Goal: Task Accomplishment & Management: Use online tool/utility

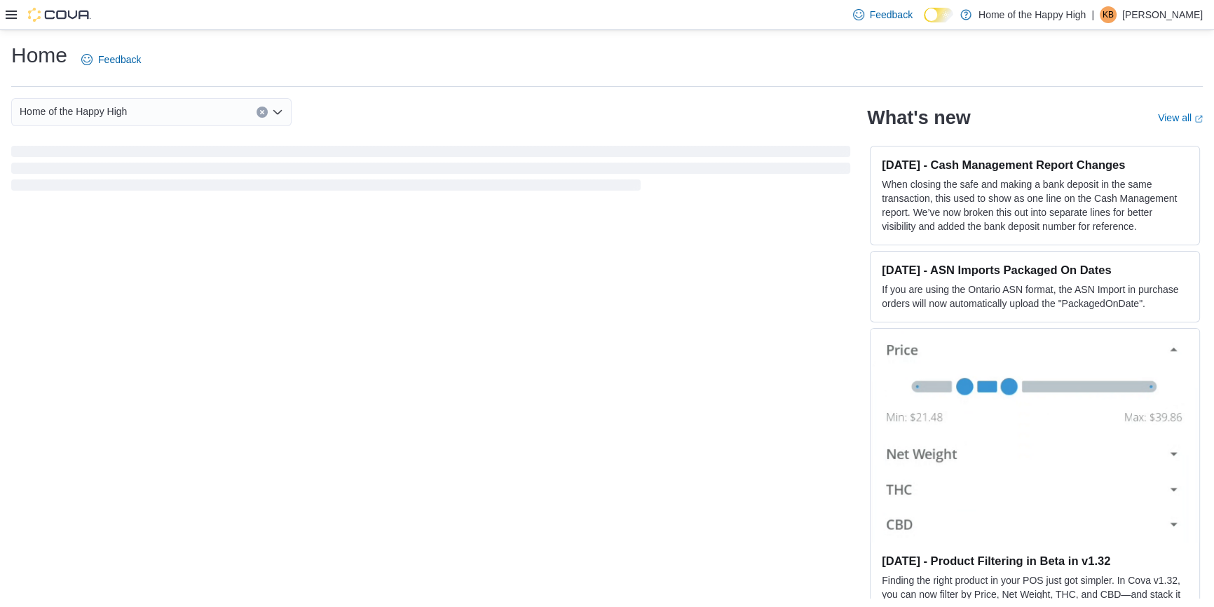
click at [7, 12] on icon at bounding box center [11, 14] width 11 height 11
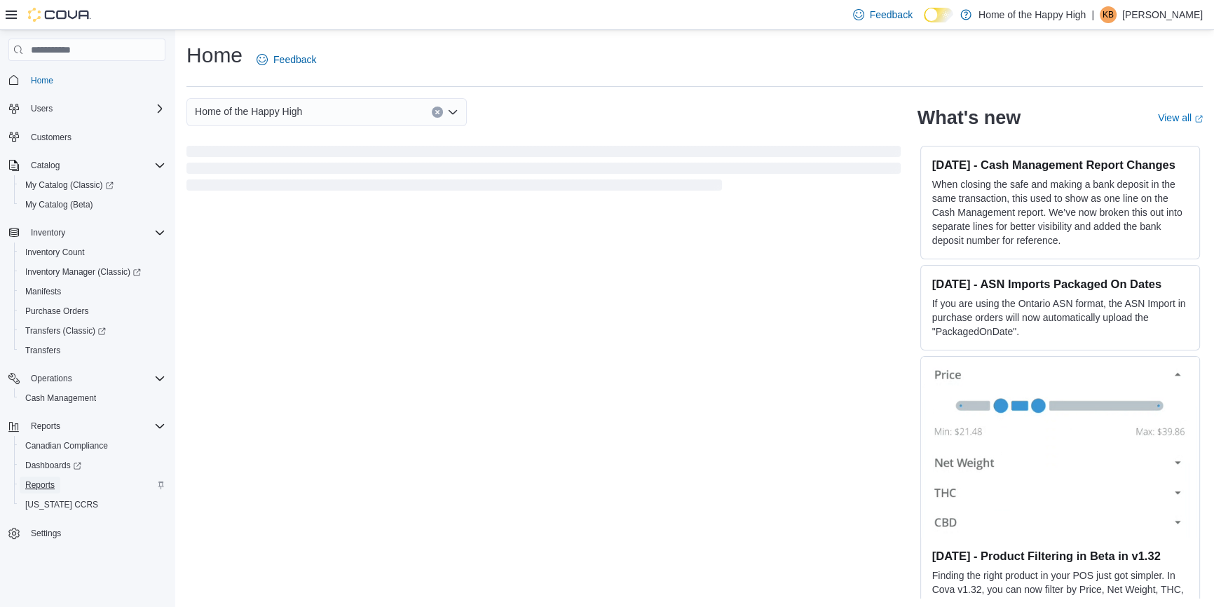
click at [44, 480] on span "Reports" at bounding box center [39, 484] width 29 height 11
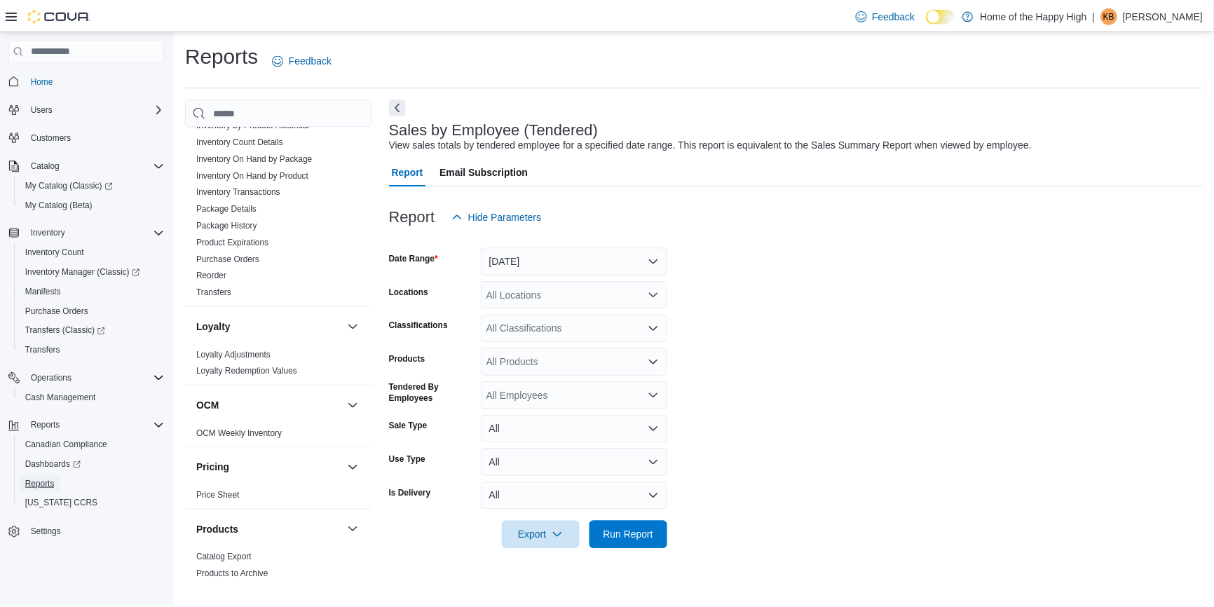
scroll to position [827, 0]
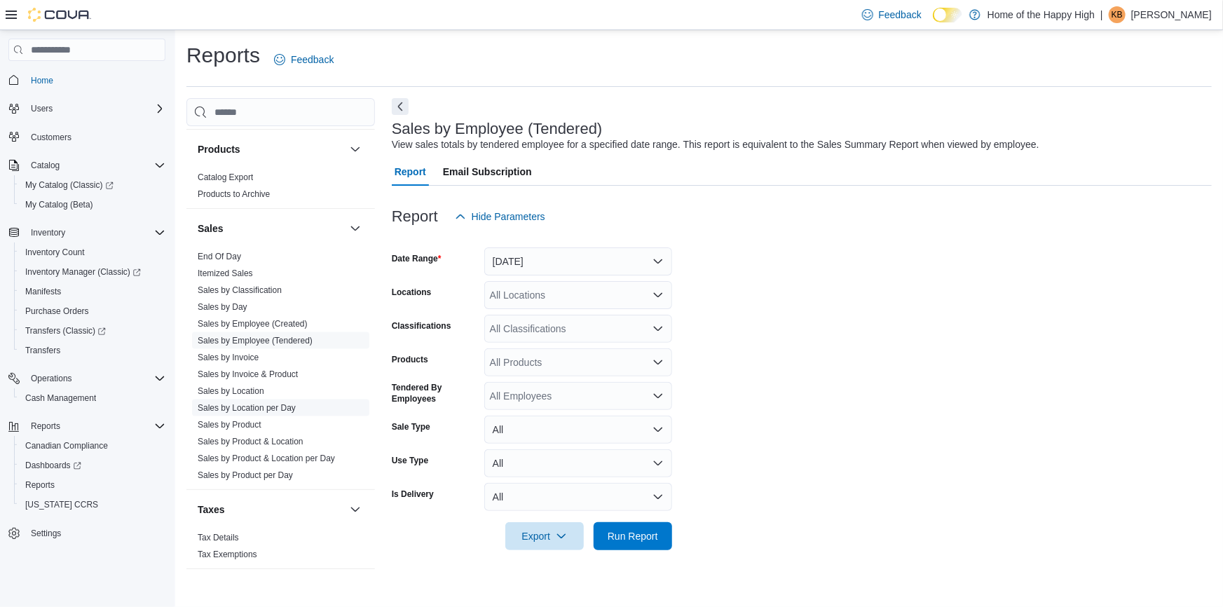
click at [287, 407] on link "Sales by Location per Day" at bounding box center [247, 408] width 98 height 10
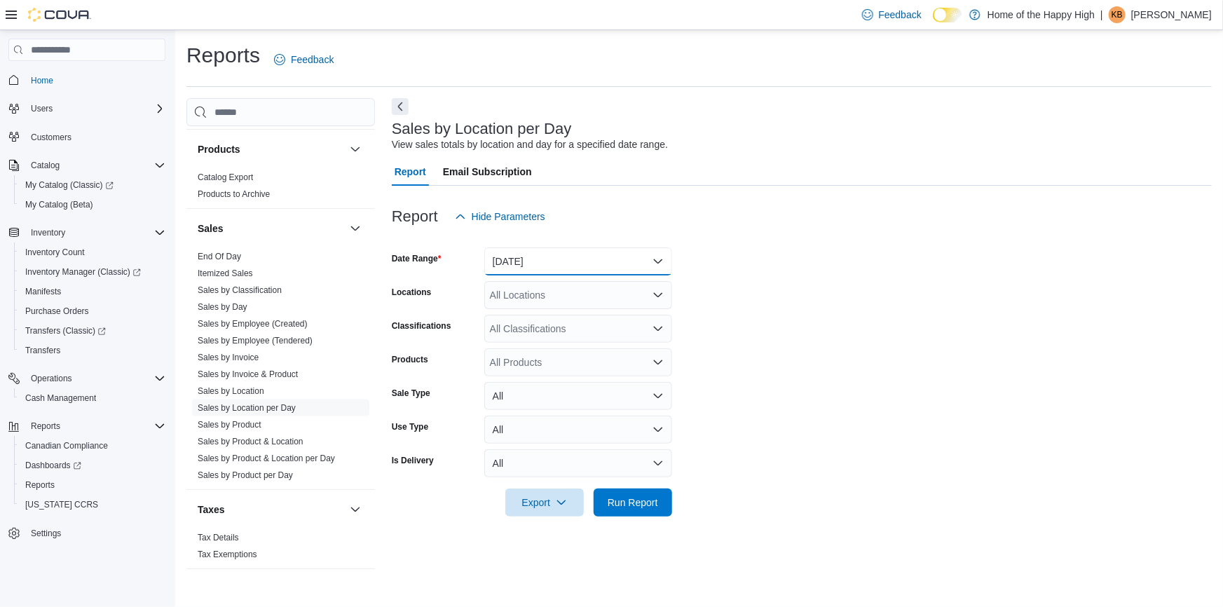
click at [516, 254] on button "[DATE]" at bounding box center [578, 261] width 188 height 28
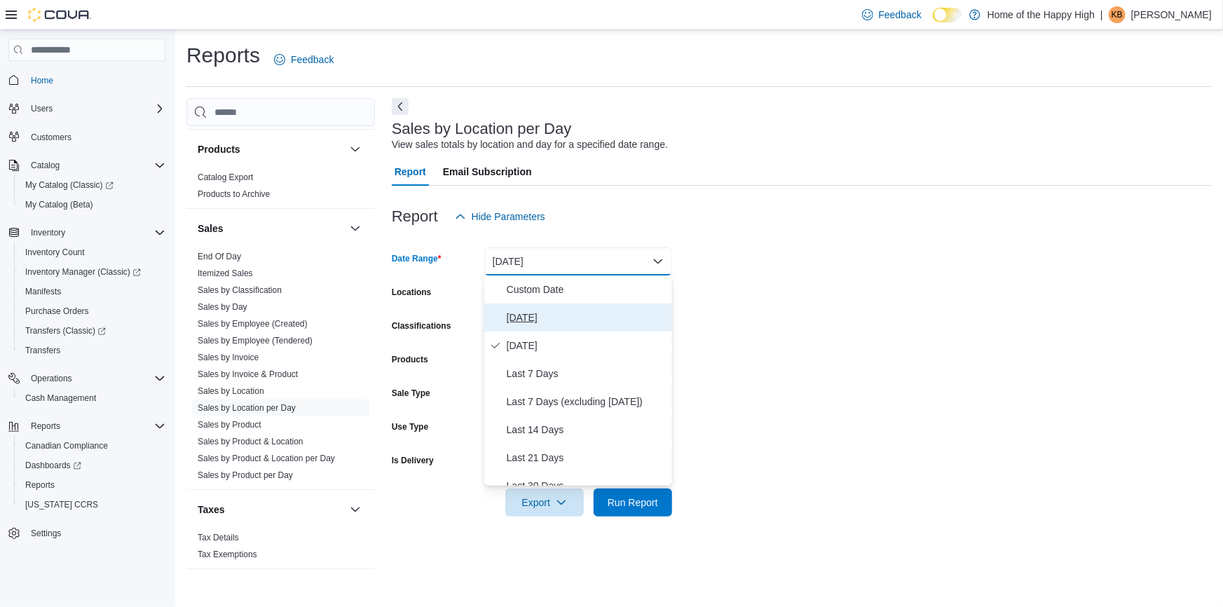
click at [517, 309] on span "[DATE]" at bounding box center [587, 317] width 160 height 17
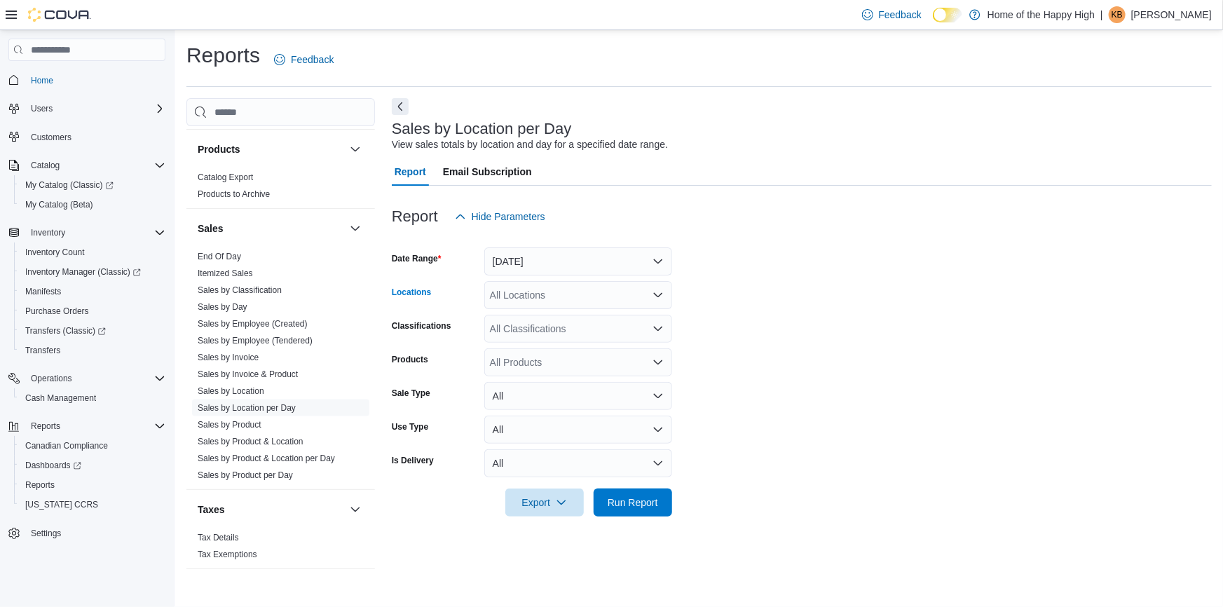
click at [534, 301] on div "All Locations" at bounding box center [578, 295] width 188 height 28
type input "*********"
click at [659, 318] on span "Saskatoon - Stonebridge - Fire & Flower" at bounding box center [630, 319] width 175 height 14
click at [753, 270] on form "Date Range [DATE] Locations [GEOGRAPHIC_DATA] - [GEOGRAPHIC_DATA] - Fire & Flow…" at bounding box center [802, 374] width 820 height 286
click at [655, 510] on span "Run Report" at bounding box center [633, 502] width 62 height 28
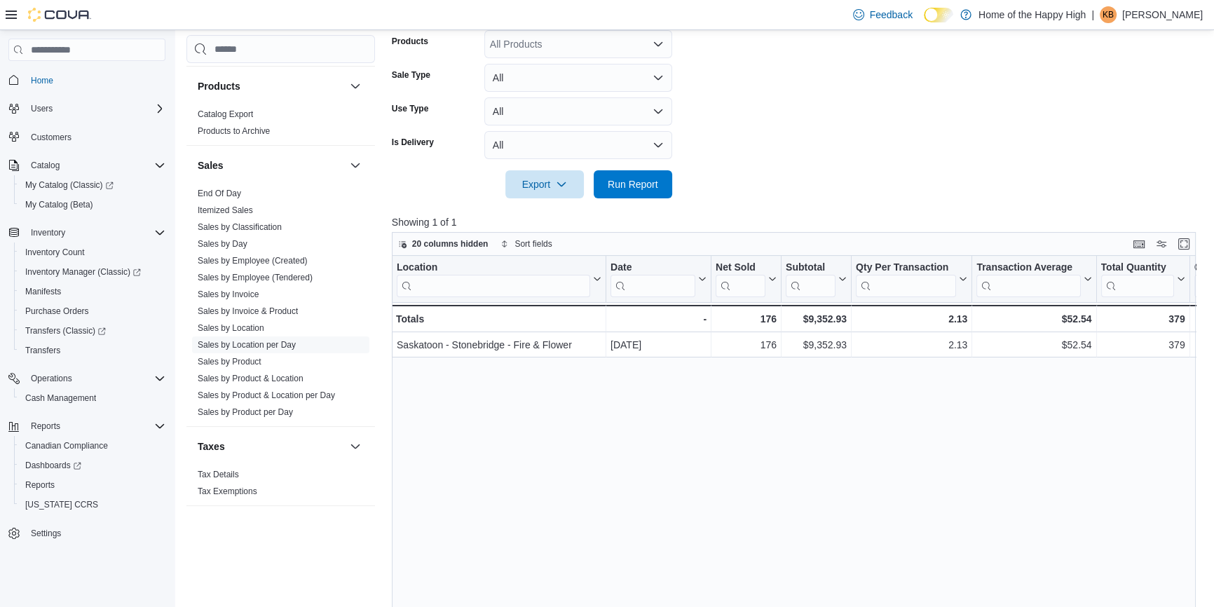
scroll to position [254, 0]
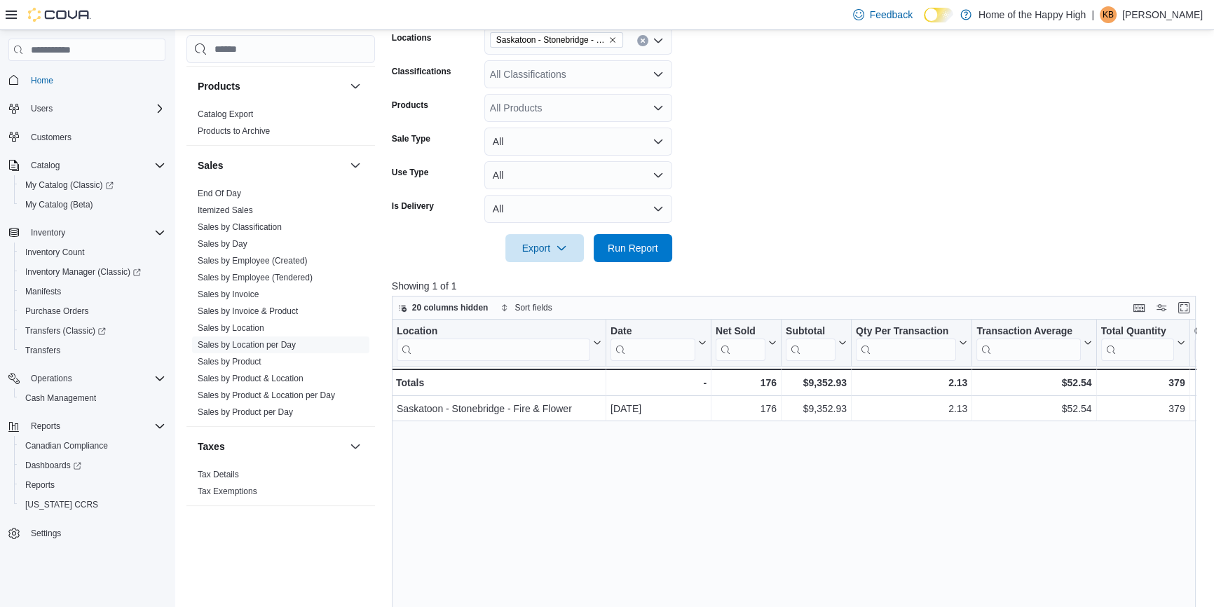
click at [615, 77] on div "All Classifications" at bounding box center [578, 74] width 188 height 28
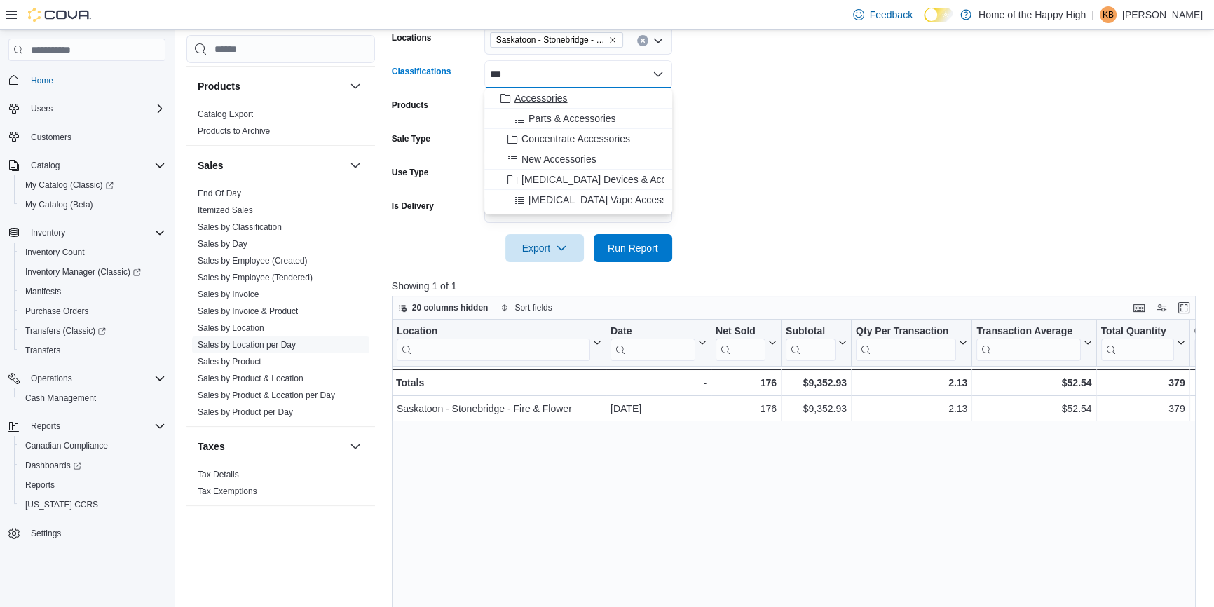
type input "***"
click at [620, 91] on div "Accessories" at bounding box center [578, 98] width 171 height 14
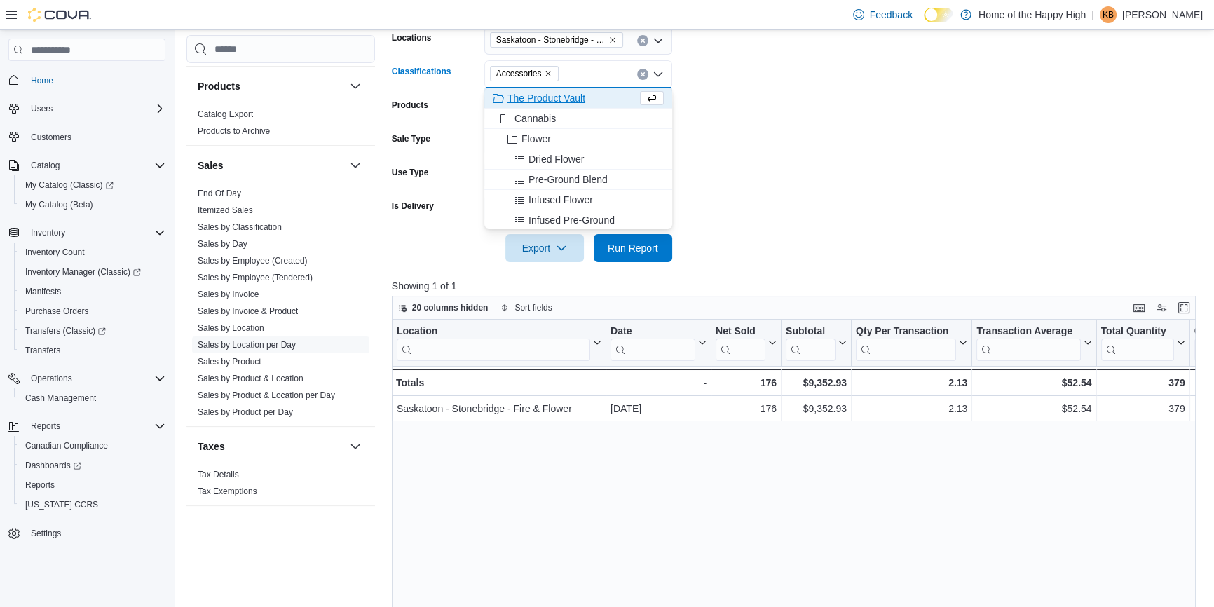
click at [802, 119] on form "Date Range [DATE] Locations [GEOGRAPHIC_DATA] - [GEOGRAPHIC_DATA] - Fire & Flow…" at bounding box center [798, 119] width 812 height 286
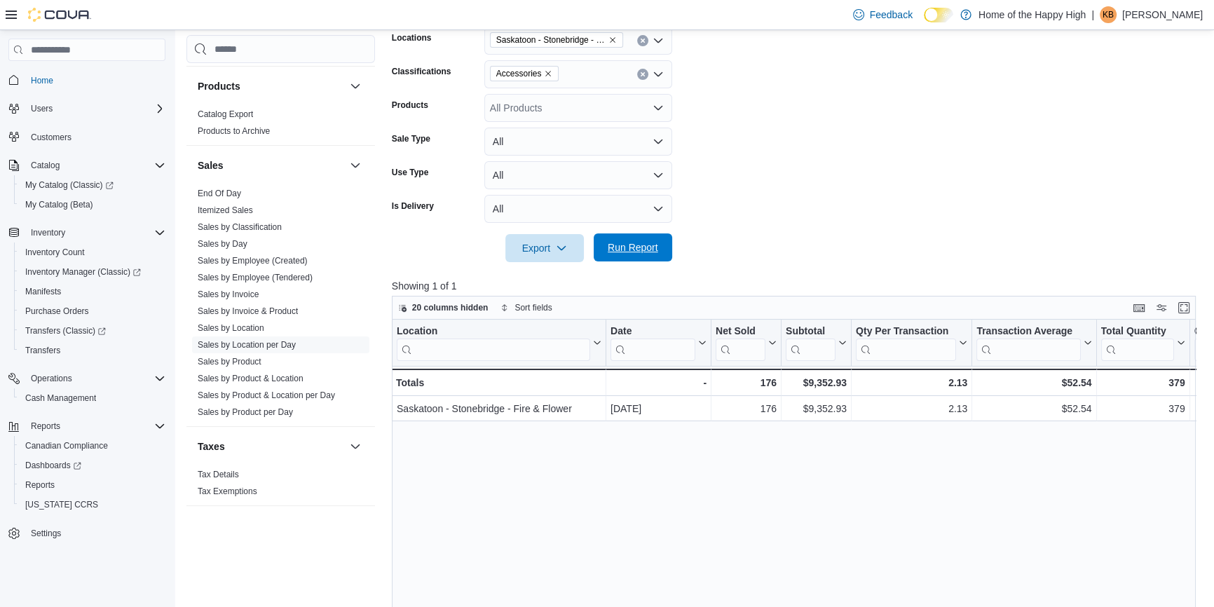
drag, startPoint x: 660, startPoint y: 253, endPoint x: 704, endPoint y: 217, distance: 56.3
click at [660, 252] on span "Run Report" at bounding box center [633, 247] width 62 height 28
click at [229, 196] on span "End Of Day" at bounding box center [219, 193] width 43 height 11
click at [231, 193] on link "End Of Day" at bounding box center [219, 194] width 43 height 10
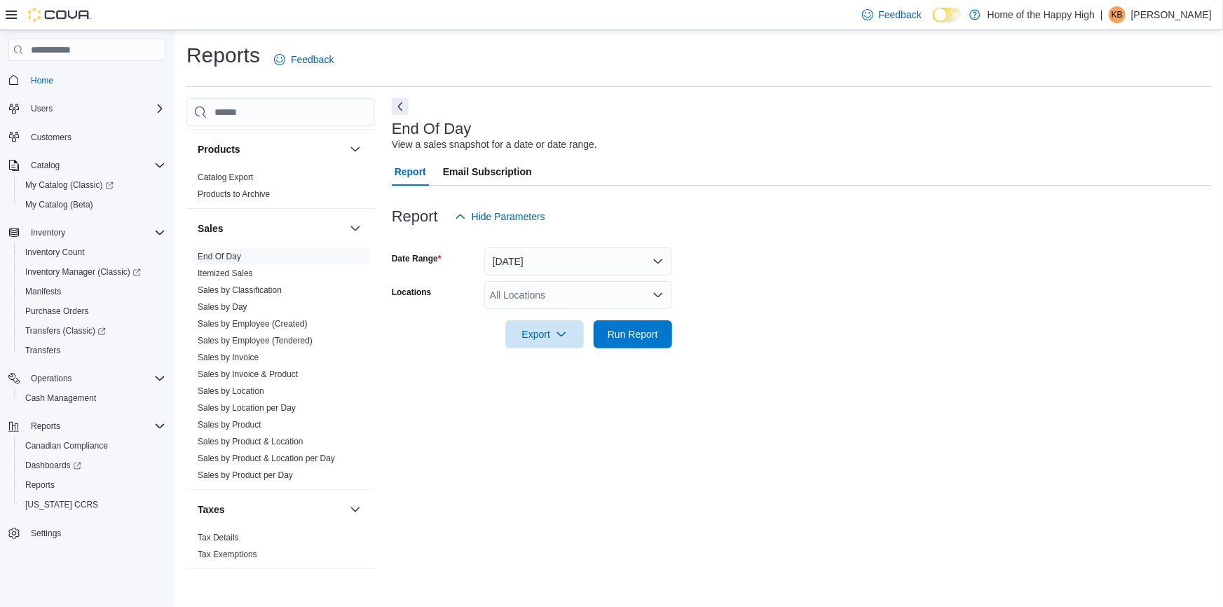
click at [586, 299] on div "All Locations" at bounding box center [578, 295] width 188 height 28
type input "**********"
click at [653, 320] on span "Saskatoon - Stonebridge - Fire & Flower" at bounding box center [630, 319] width 175 height 14
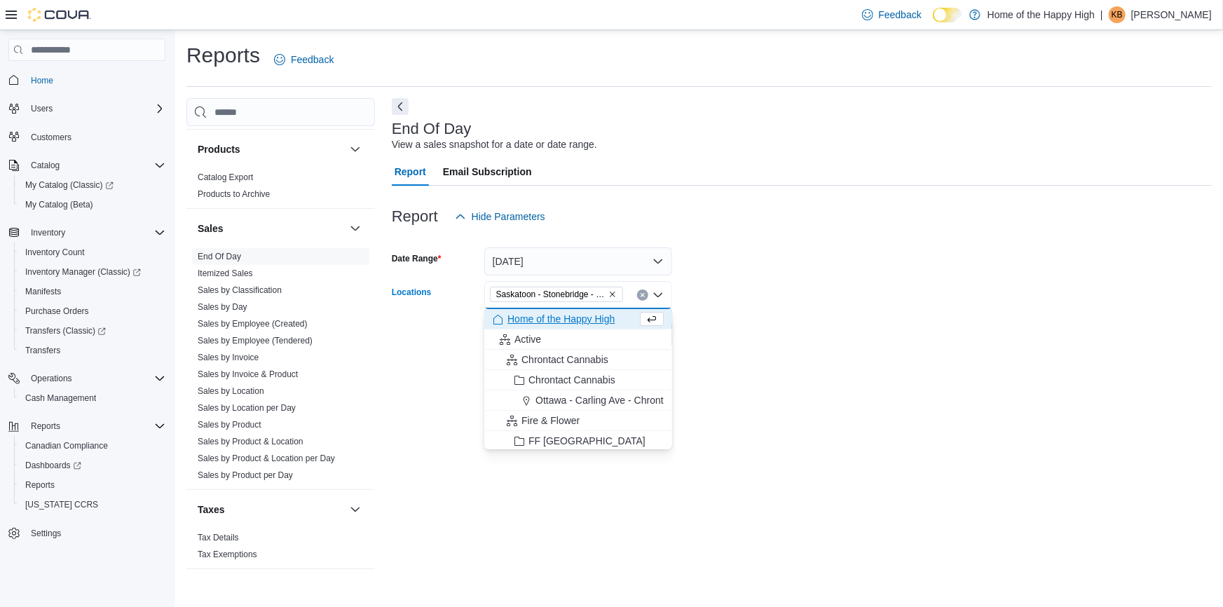
click at [764, 282] on form "Date Range [DATE] Locations [GEOGRAPHIC_DATA] - [GEOGRAPHIC_DATA] - Fire & Flow…" at bounding box center [802, 290] width 820 height 118
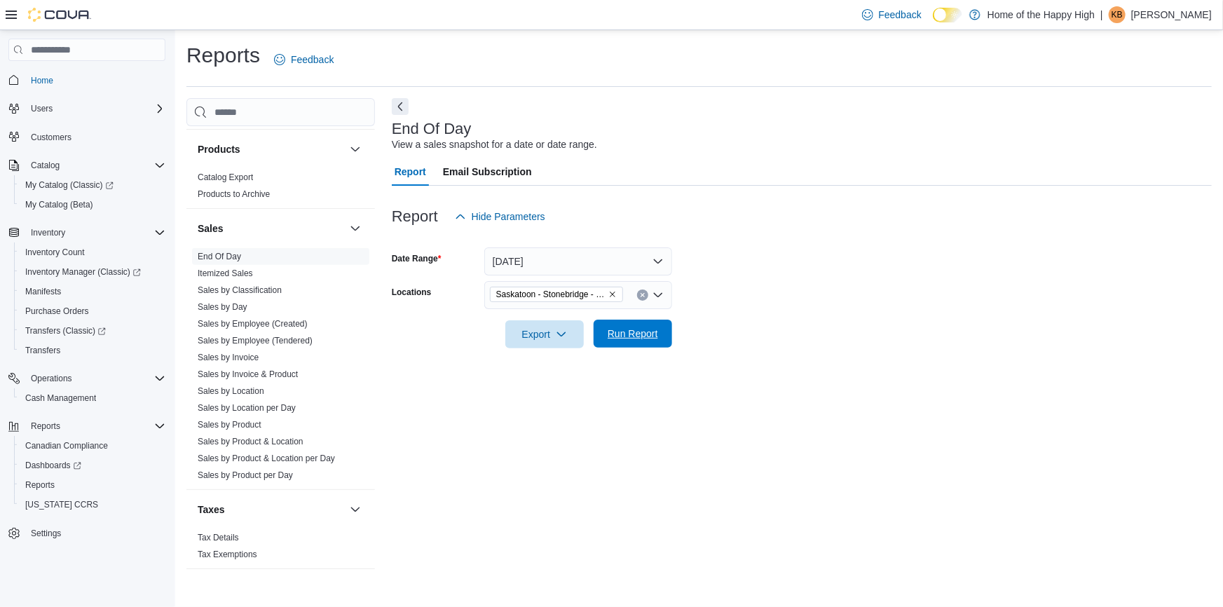
click at [628, 339] on span "Run Report" at bounding box center [633, 334] width 50 height 14
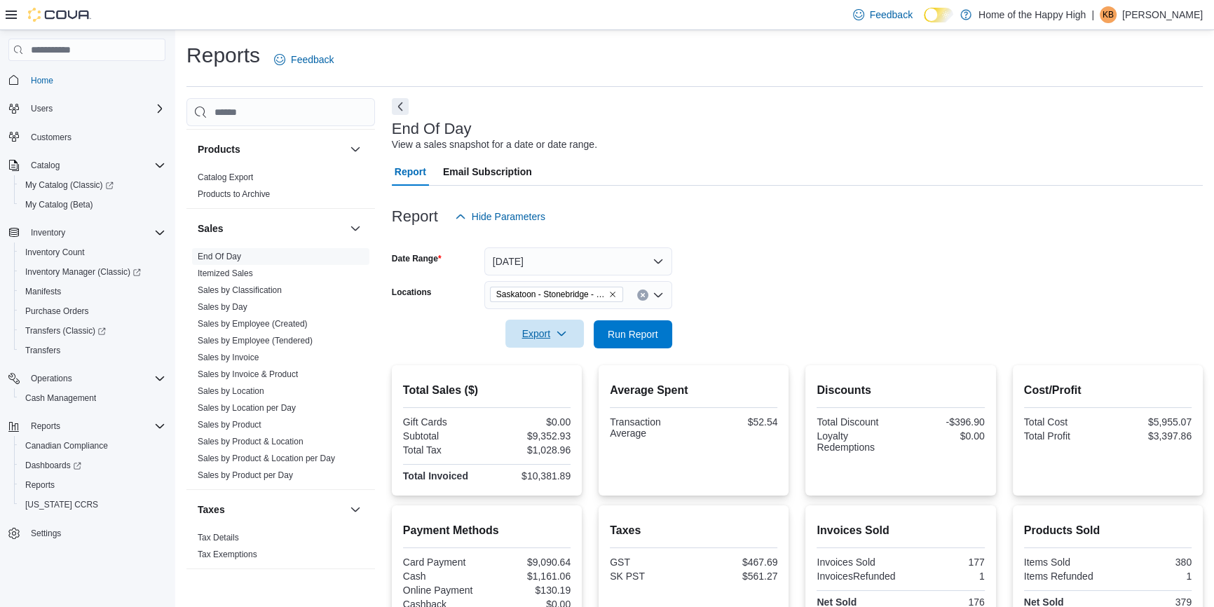
click at [554, 337] on span "Export" at bounding box center [545, 334] width 62 height 28
click at [550, 393] on span "Export to Pdf" at bounding box center [546, 390] width 63 height 11
